Goal: Task Accomplishment & Management: Manage account settings

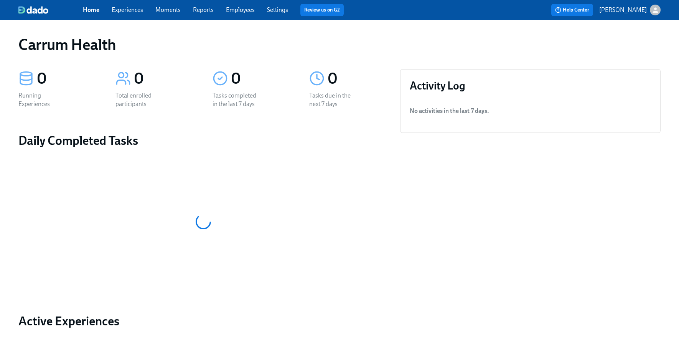
click at [277, 10] on link "Settings" at bounding box center [277, 9] width 21 height 7
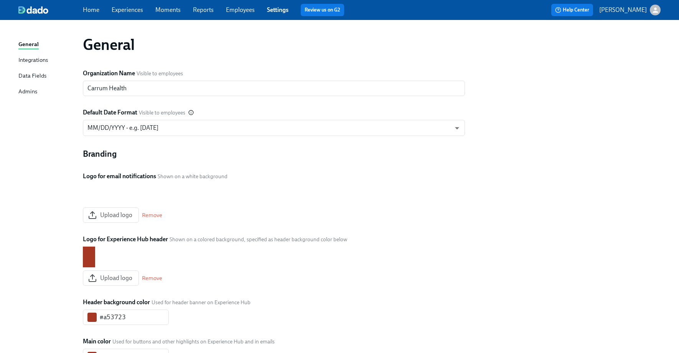
click at [36, 62] on div "Integrations" at bounding box center [33, 61] width 30 height 10
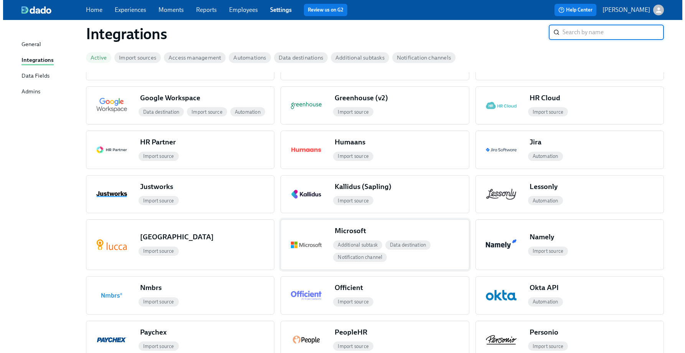
scroll to position [232, 0]
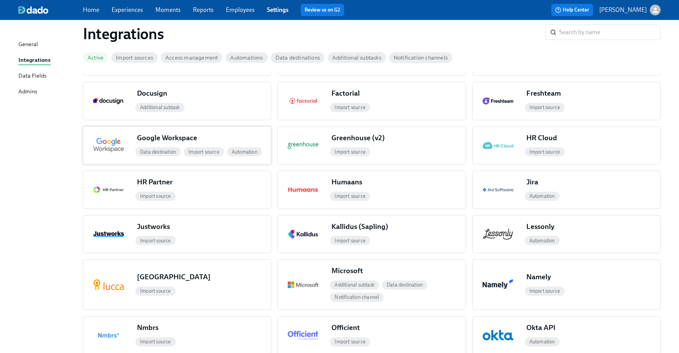
click at [133, 140] on div "button" at bounding box center [108, 146] width 51 height 38
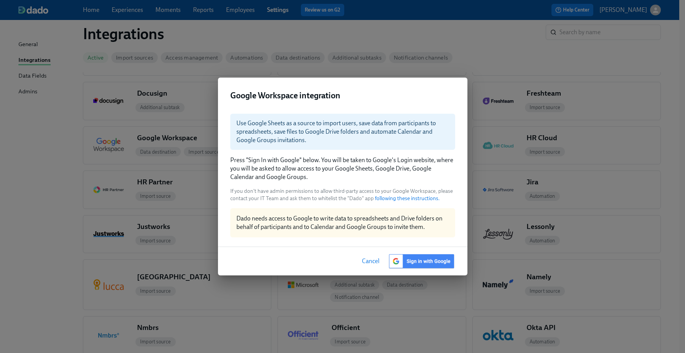
click at [437, 261] on img at bounding box center [421, 261] width 67 height 16
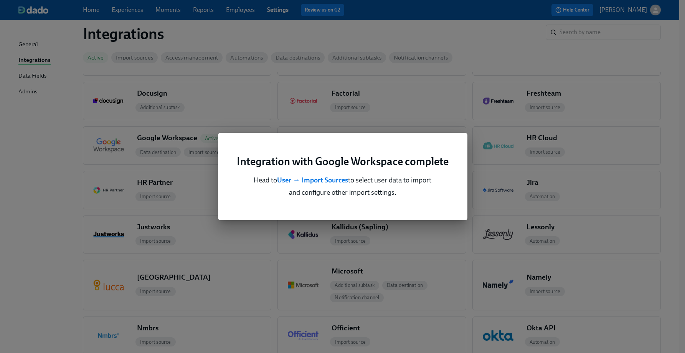
click at [226, 116] on div "Integration with Google Workspace complete Head to User → Import Sources to sel…" at bounding box center [342, 176] width 685 height 353
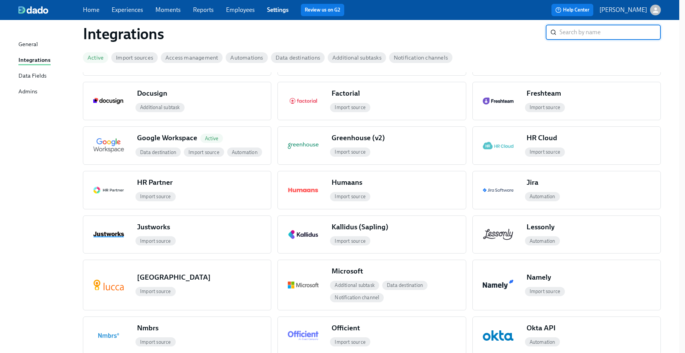
click at [575, 28] on input "search" at bounding box center [610, 32] width 101 height 15
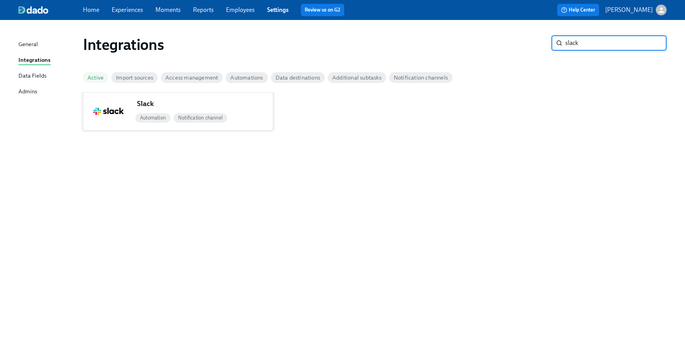
type input "slack"
click at [208, 100] on div "Slack" at bounding box center [203, 105] width 139 height 13
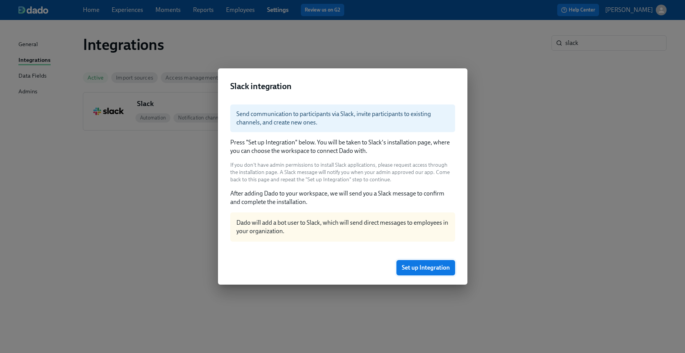
click at [439, 273] on link "Set up Integration" at bounding box center [425, 267] width 59 height 15
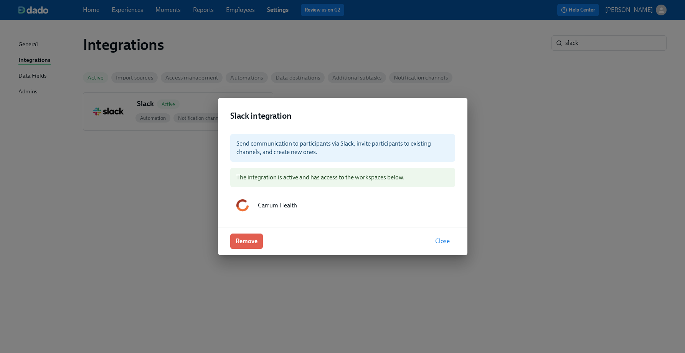
click at [515, 73] on div "Slack integration Send communication to participants via Slack, invite particip…" at bounding box center [342, 176] width 685 height 353
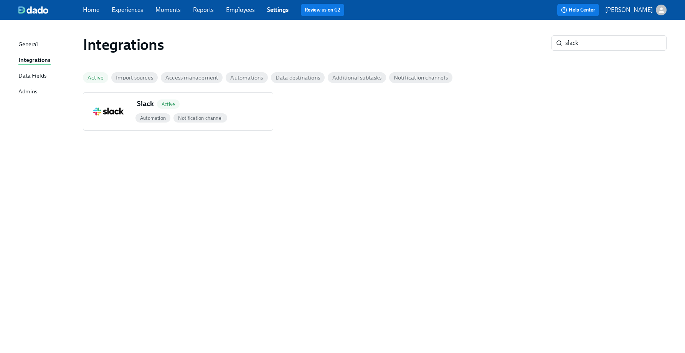
click at [94, 78] on span "Active" at bounding box center [95, 78] width 25 height 6
drag, startPoint x: 603, startPoint y: 41, endPoint x: 626, endPoint y: 37, distance: 23.3
click at [602, 41] on input "slack" at bounding box center [615, 42] width 101 height 15
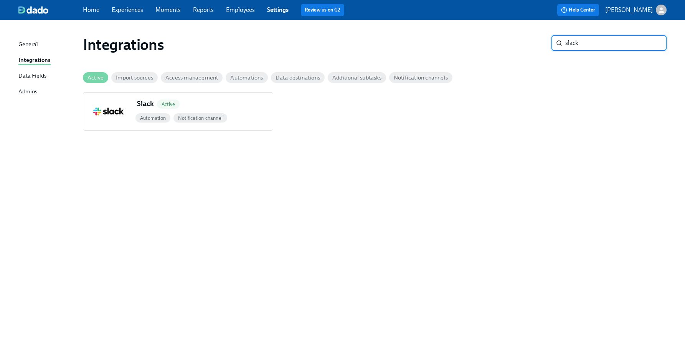
click at [656, 43] on input "slack" at bounding box center [615, 42] width 101 height 15
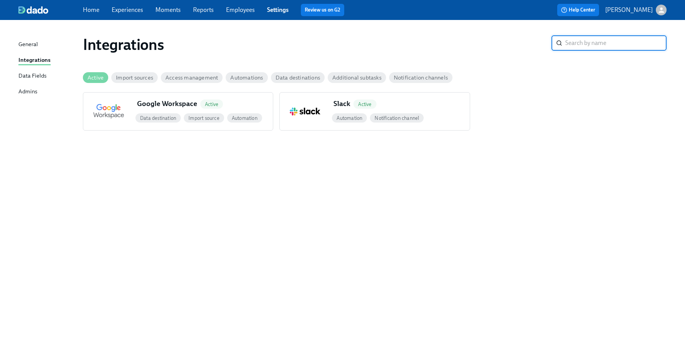
click at [99, 76] on span "Active" at bounding box center [95, 78] width 25 height 6
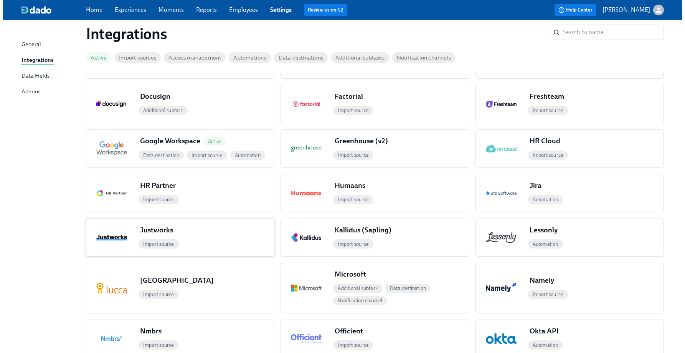
scroll to position [227, 0]
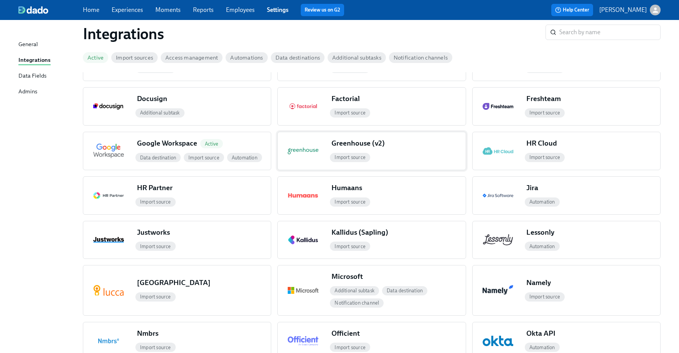
click at [405, 149] on div "Greenhouse (v2)" at bounding box center [397, 144] width 137 height 13
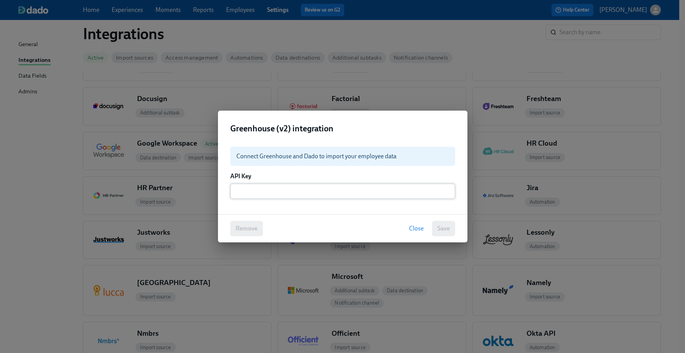
click at [310, 185] on input "text" at bounding box center [342, 190] width 225 height 15
paste input "ff5c283234042f7158fb8f33b123e549-4"
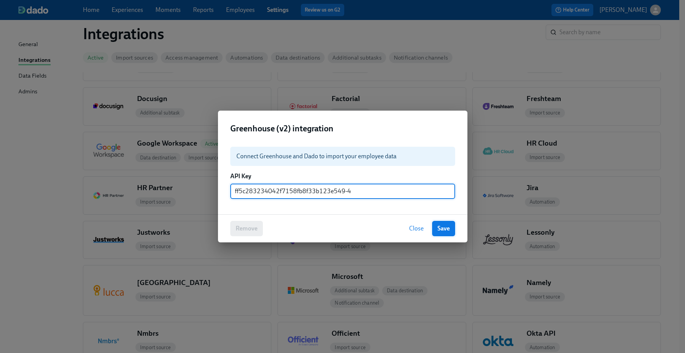
type input "ff5c283234042f7158fb8f33b123e549-4"
click at [439, 231] on span "Save" at bounding box center [444, 229] width 12 height 8
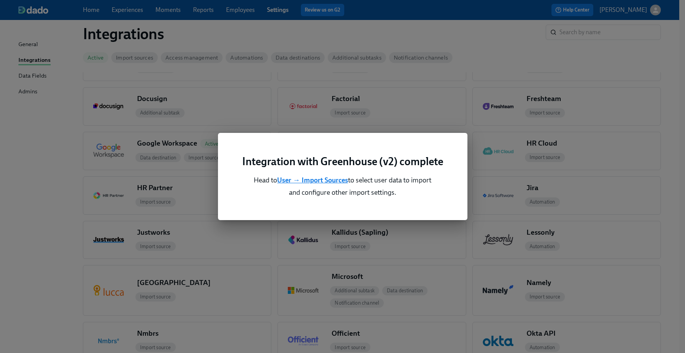
click at [325, 176] on b "User → Import Sources" at bounding box center [312, 180] width 71 height 8
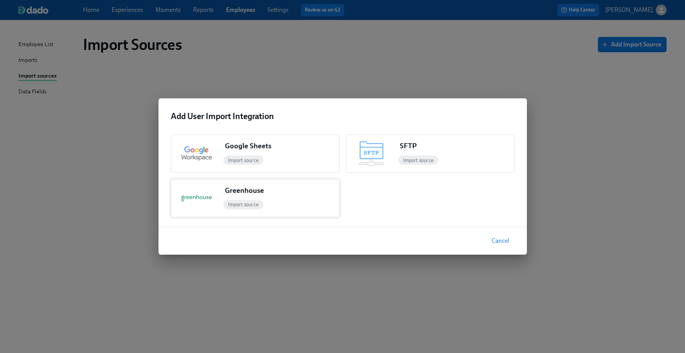
click at [292, 206] on div "Import source" at bounding box center [280, 204] width 117 height 12
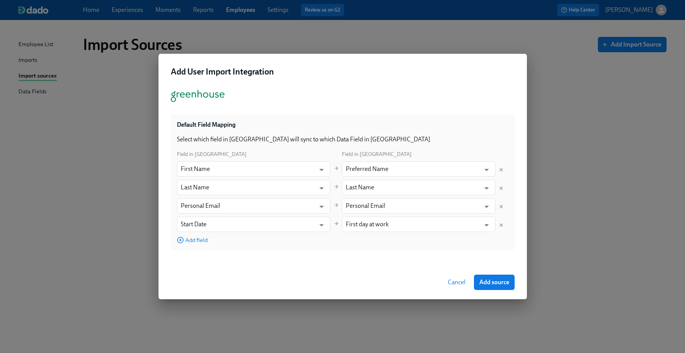
click at [457, 280] on span "Cancel" at bounding box center [457, 282] width 18 height 8
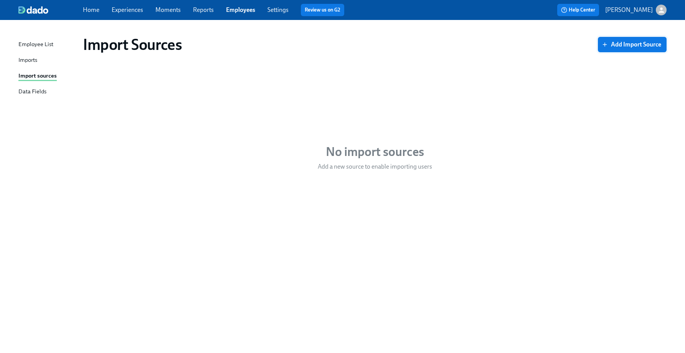
click at [626, 37] on button "Add Import Source" at bounding box center [632, 44] width 69 height 15
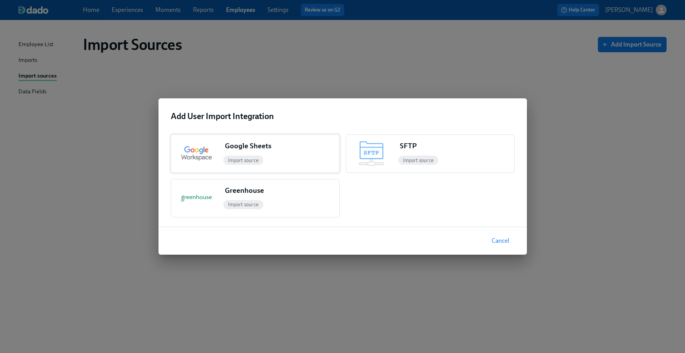
click at [274, 153] on div "Google Sheets" at bounding box center [280, 147] width 117 height 13
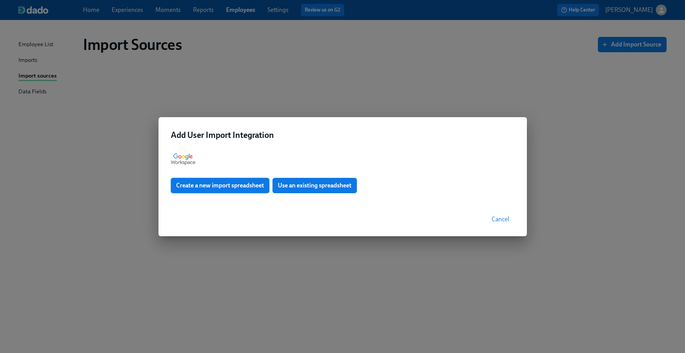
click at [233, 184] on span "Create a new import spreadsheet" at bounding box center [220, 186] width 88 height 8
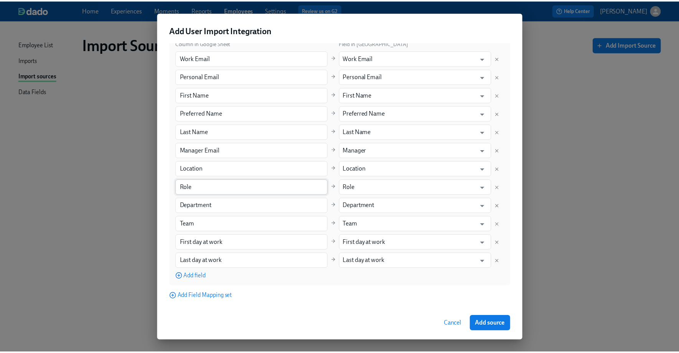
scroll to position [105, 0]
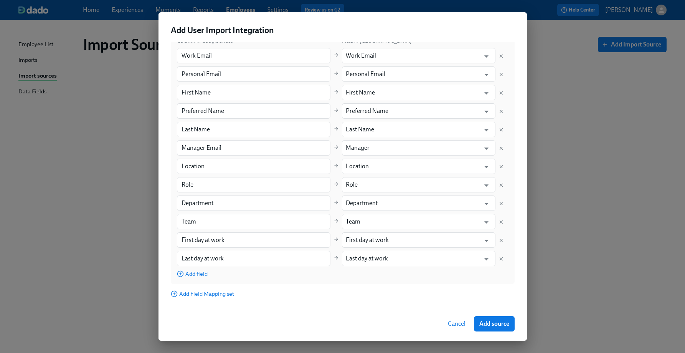
click at [107, 97] on div "Add User Import Integration Source Name Will be used as title for the Google Sh…" at bounding box center [342, 176] width 685 height 353
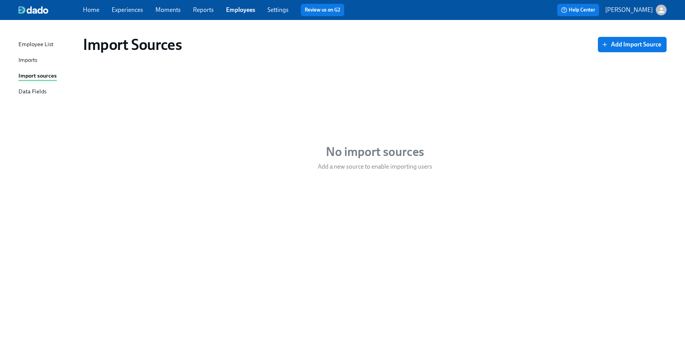
click at [281, 8] on link "Settings" at bounding box center [278, 9] width 21 height 7
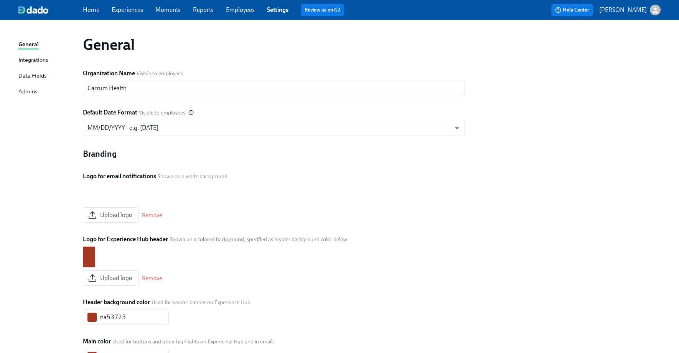
click at [26, 57] on div "Integrations" at bounding box center [33, 61] width 30 height 10
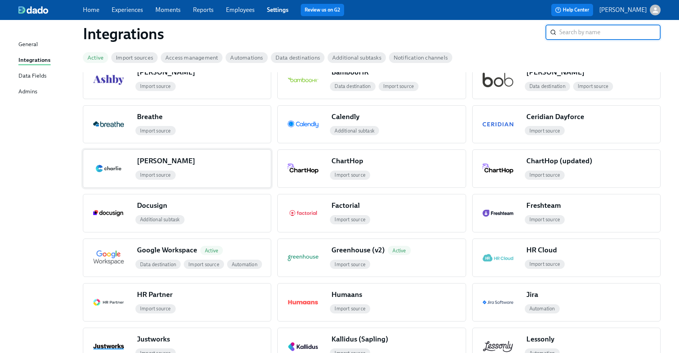
scroll to position [128, 0]
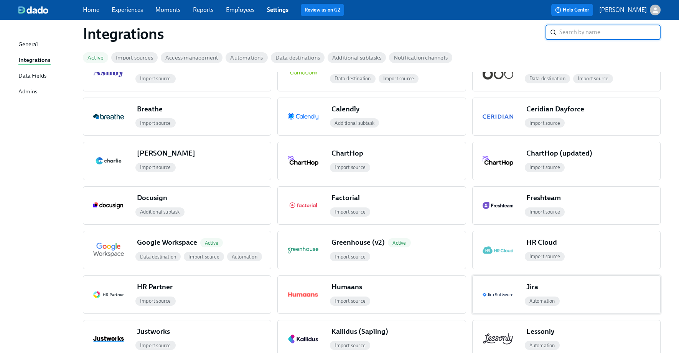
click at [607, 286] on div "Jira" at bounding box center [592, 288] width 137 height 13
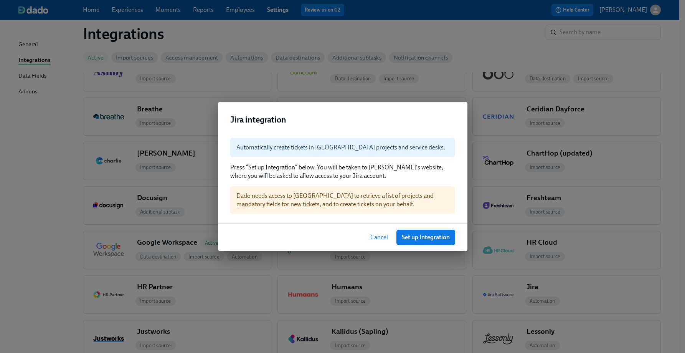
click at [435, 234] on span "Set up Integration" at bounding box center [426, 237] width 48 height 8
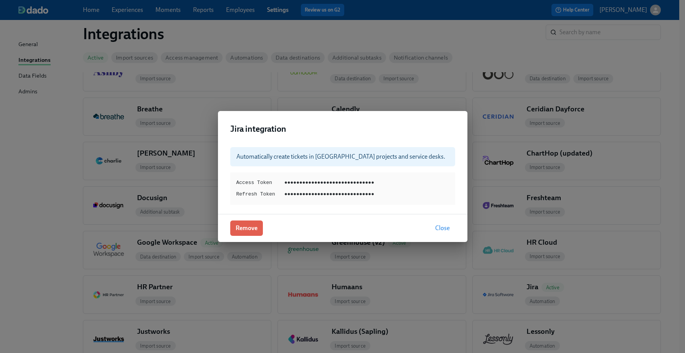
click at [315, 182] on div "●●●●●●●●●●●●●●●●●●●●●●●●●●●●●●" at bounding box center [366, 182] width 165 height 8
click at [307, 190] on div "●●●●●●●●●●●●●●●●●●●●●●●●●●●●●●" at bounding box center [366, 194] width 165 height 8
click at [343, 202] on div "Access Token ●●●●●●●●●●●●●●●●●●●●●●●●●●●●●● Refresh Token ●●●●●●●●●●●●●●●●●●●●●…" at bounding box center [342, 188] width 225 height 32
click at [413, 186] on div "●●●●●●●●●●●●●●●●●●●●●●●●●●●●●●" at bounding box center [366, 182] width 165 height 8
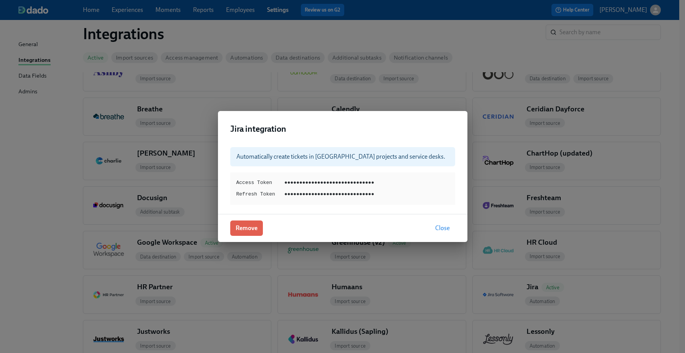
click at [441, 228] on span "Close" at bounding box center [442, 228] width 15 height 8
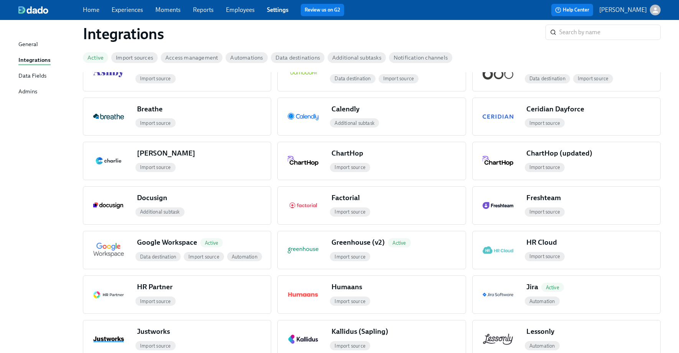
click at [92, 61] on div "Active" at bounding box center [95, 57] width 25 height 11
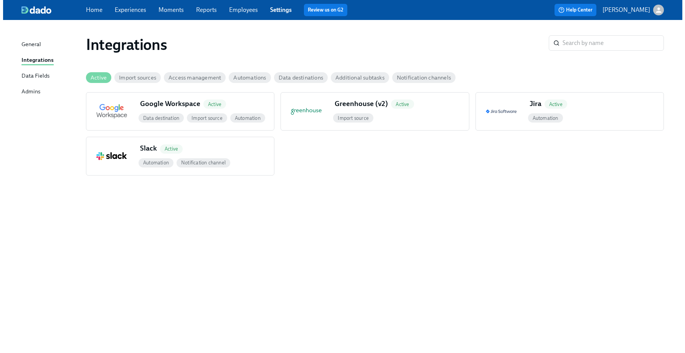
scroll to position [0, 0]
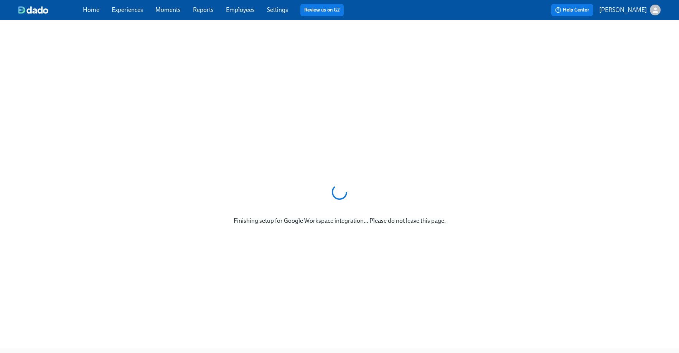
scroll to position [10, 0]
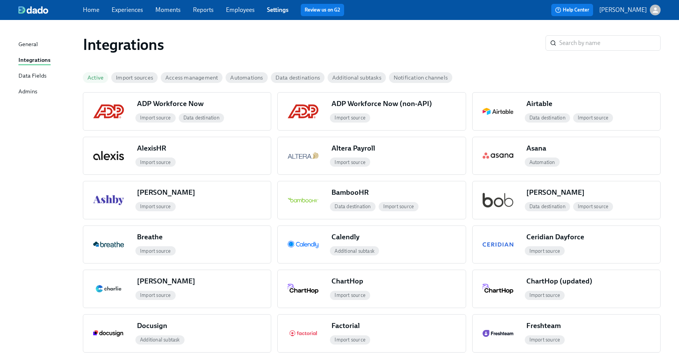
click at [97, 76] on span "Active" at bounding box center [95, 78] width 25 height 6
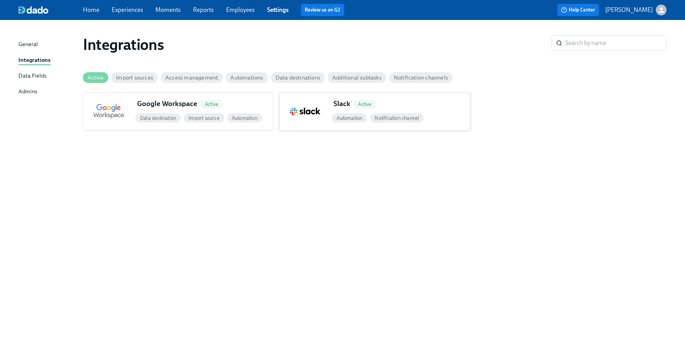
click at [355, 103] on span "Active" at bounding box center [364, 104] width 23 height 6
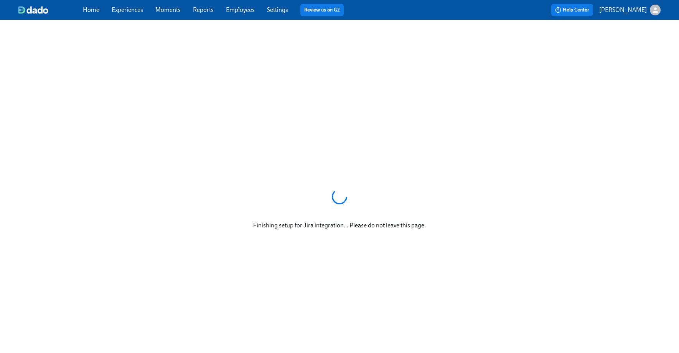
scroll to position [2, 0]
